Goal: Download file/media

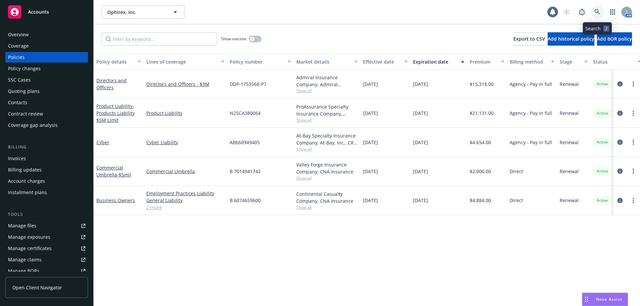
click at [598, 16] on link at bounding box center [597, 11] width 13 height 13
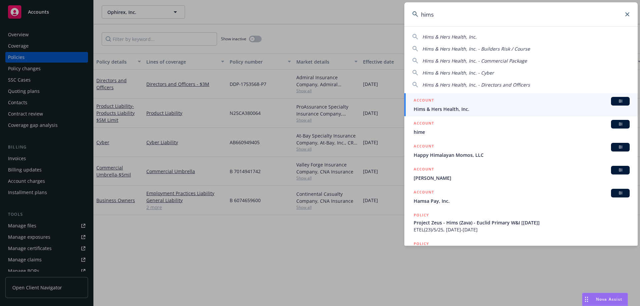
type input "hims"
click at [452, 105] on div "ACCOUNT BI" at bounding box center [522, 101] width 216 height 9
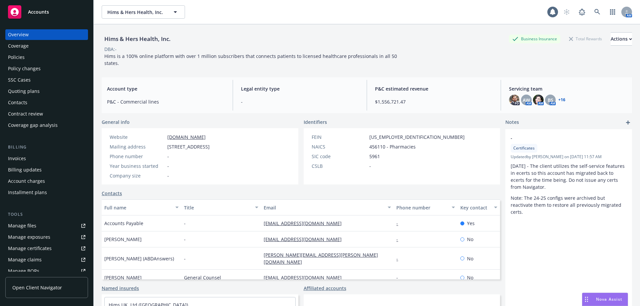
click at [37, 92] on div "Quoting plans" at bounding box center [24, 91] width 32 height 11
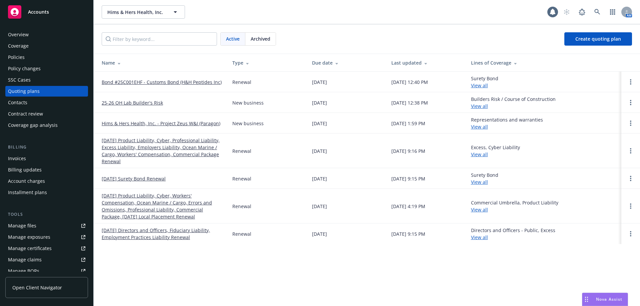
click at [166, 143] on link "[DATE] Product Liability, Cyber, Professional Liability, Excess Liability, Empl…" at bounding box center [162, 151] width 120 height 28
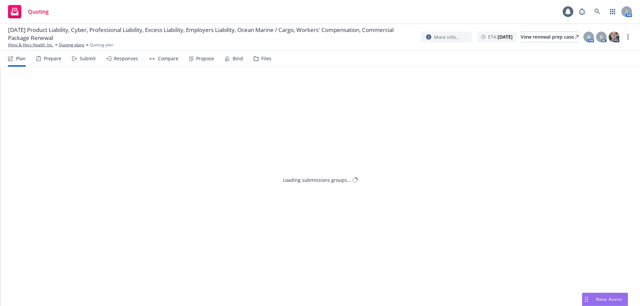
click at [256, 58] on icon at bounding box center [256, 59] width 4 height 4
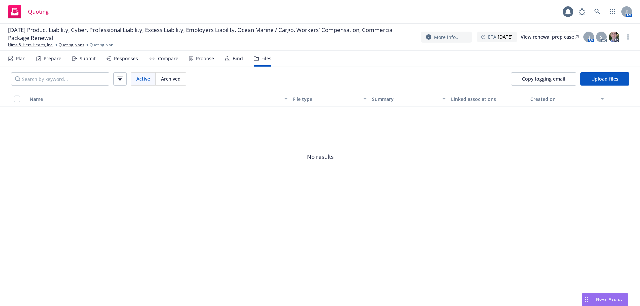
click at [237, 58] on div "Bind" at bounding box center [238, 58] width 10 height 5
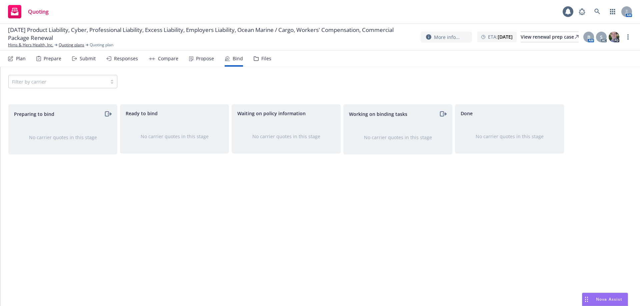
click at [212, 60] on div "Plan Prepare Submit Responses Compare Propose Bind Files" at bounding box center [139, 59] width 263 height 16
click at [200, 60] on div "Propose" at bounding box center [205, 58] width 18 height 5
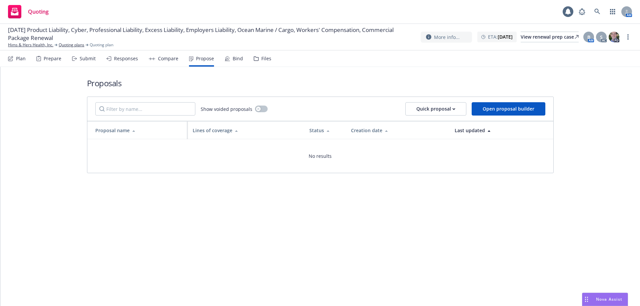
click at [149, 58] on icon at bounding box center [152, 58] width 7 height 3
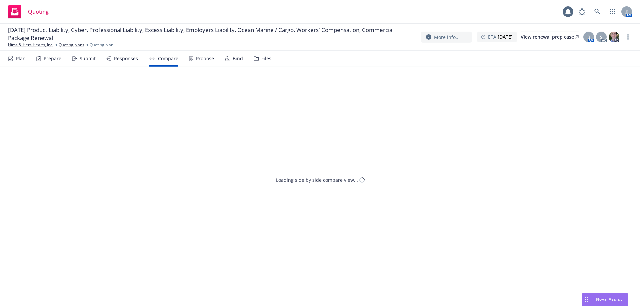
click at [118, 57] on div "Responses" at bounding box center [126, 58] width 24 height 5
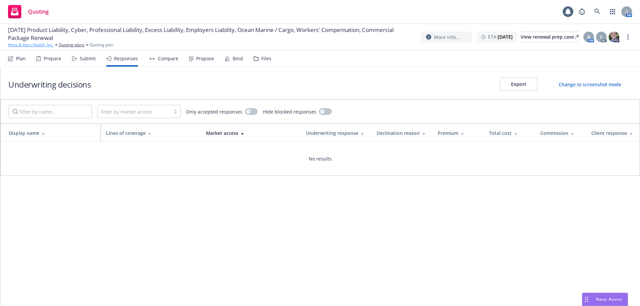
click at [42, 45] on link "Hims & Hers Health, Inc." at bounding box center [30, 45] width 45 height 6
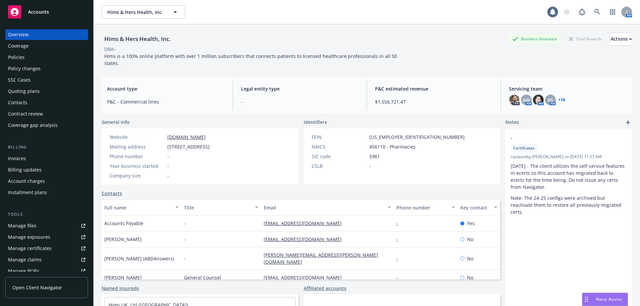
click at [74, 112] on div "Contract review" at bounding box center [46, 114] width 77 height 11
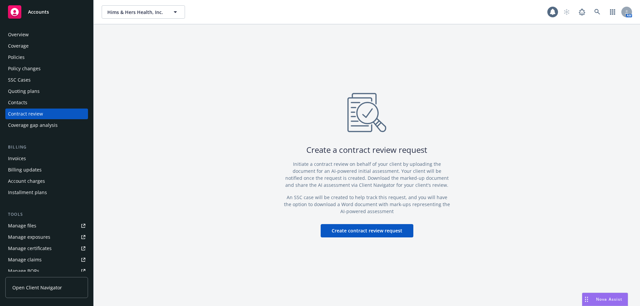
click at [50, 94] on div "Quoting plans" at bounding box center [46, 91] width 77 height 11
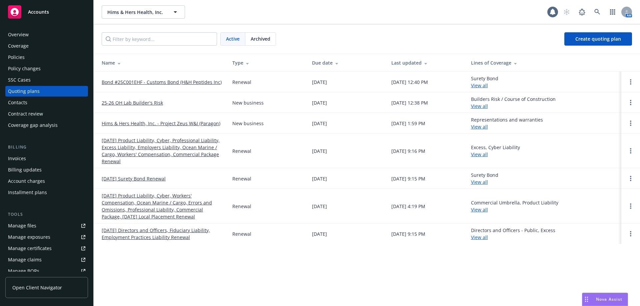
click at [34, 228] on div "Manage files" at bounding box center [22, 226] width 28 height 11
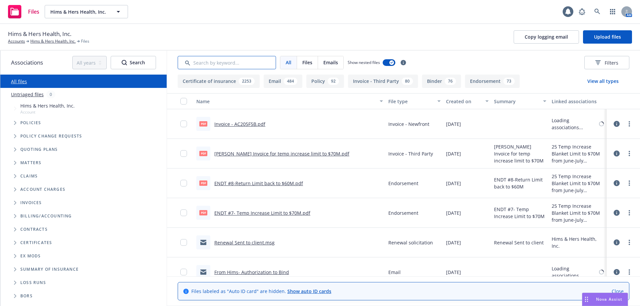
click at [209, 62] on input "Search by keyword..." at bounding box center [227, 62] width 98 height 13
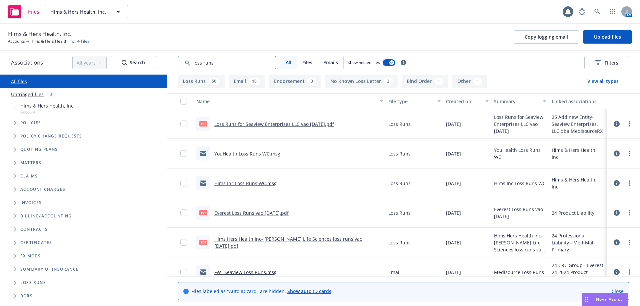
type input "loss runs"
click at [268, 212] on link "Everest Loss Runs vao 7/18/25.pdf" at bounding box center [251, 213] width 74 height 6
click at [625, 212] on link "more" at bounding box center [629, 213] width 8 height 8
click at [587, 241] on link "Download" at bounding box center [595, 239] width 66 height 13
